Goal: Task Accomplishment & Management: Manage account settings

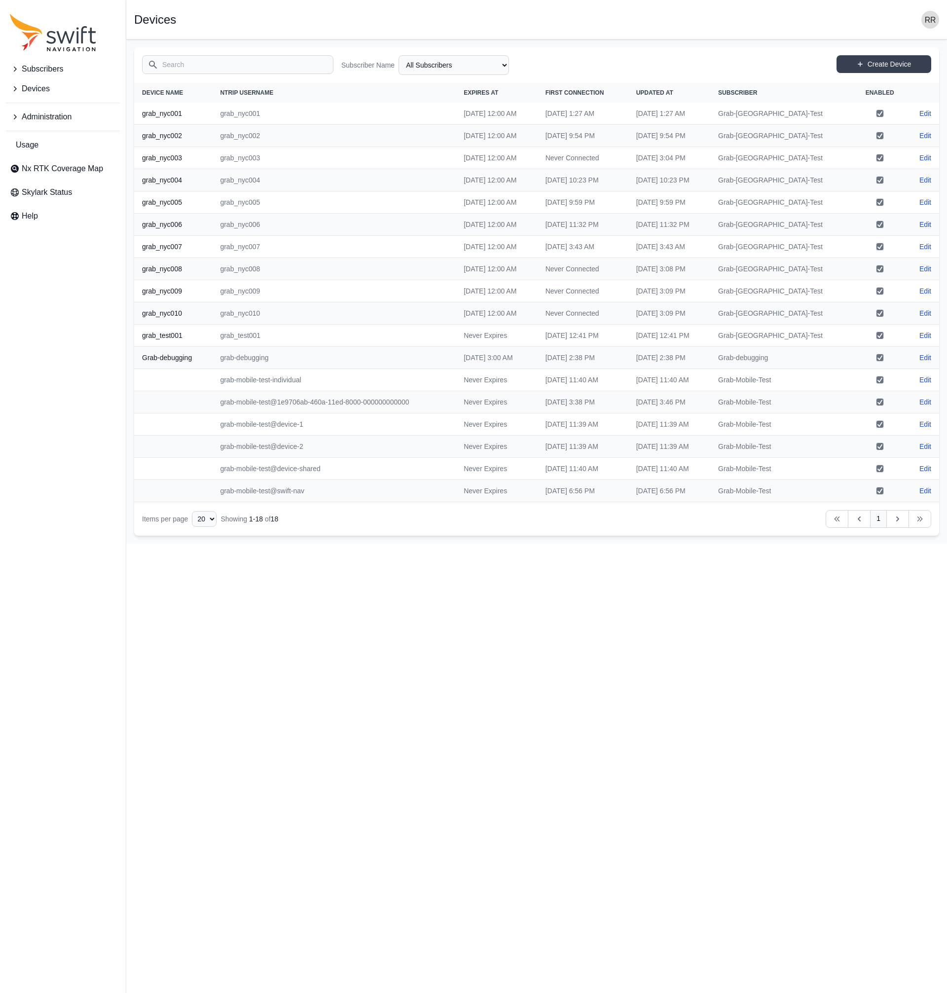
click at [15, 118] on icon "Sidenav" at bounding box center [15, 116] width 3 height 5
click at [45, 179] on span "Certificates" at bounding box center [37, 180] width 55 height 12
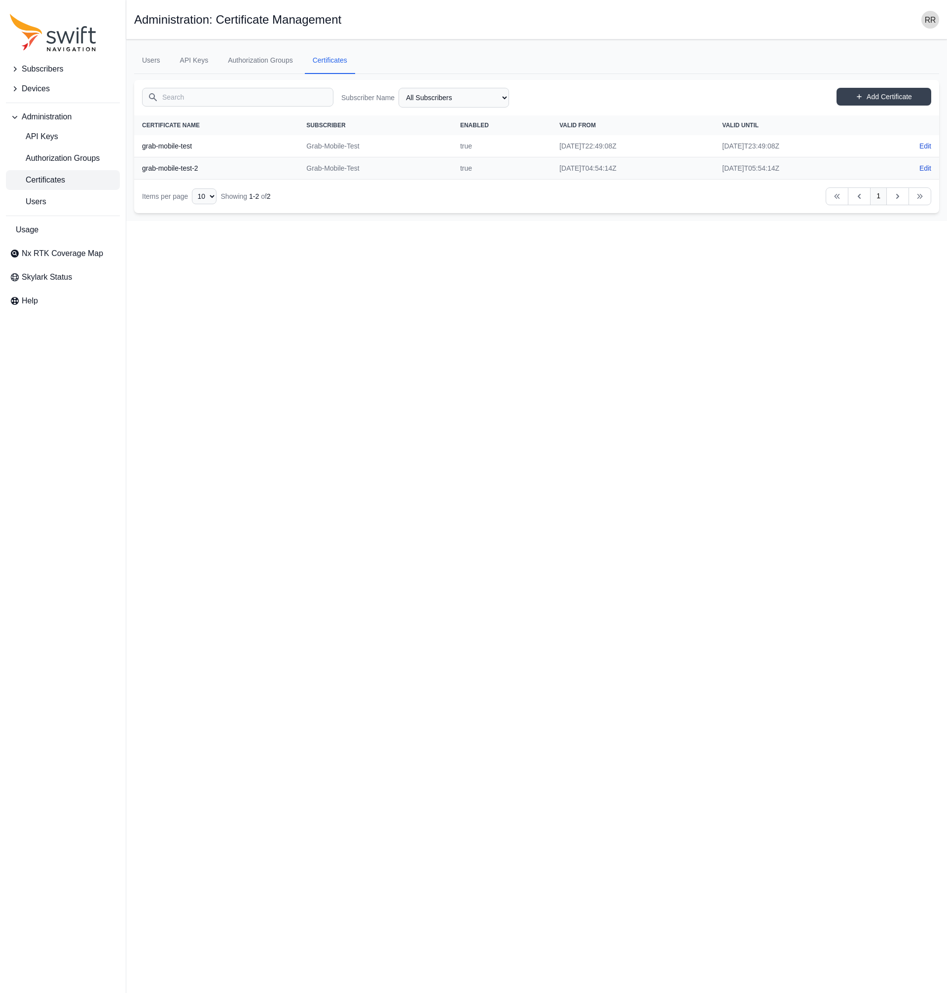
click at [932, 16] on img "button" at bounding box center [931, 20] width 18 height 18
click at [863, 120] on link "Sign out" at bounding box center [892, 129] width 111 height 18
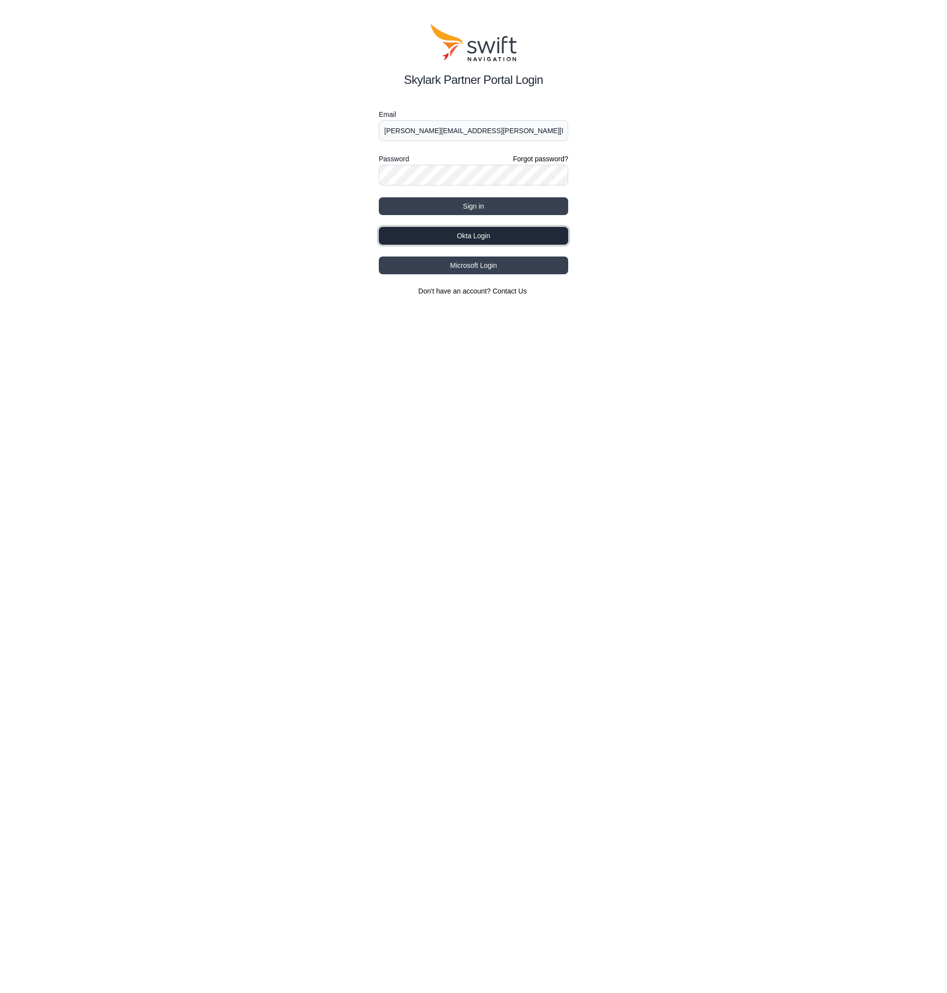
click at [494, 233] on button "Okta Login" at bounding box center [473, 236] width 189 height 18
